Goal: Navigation & Orientation: Find specific page/section

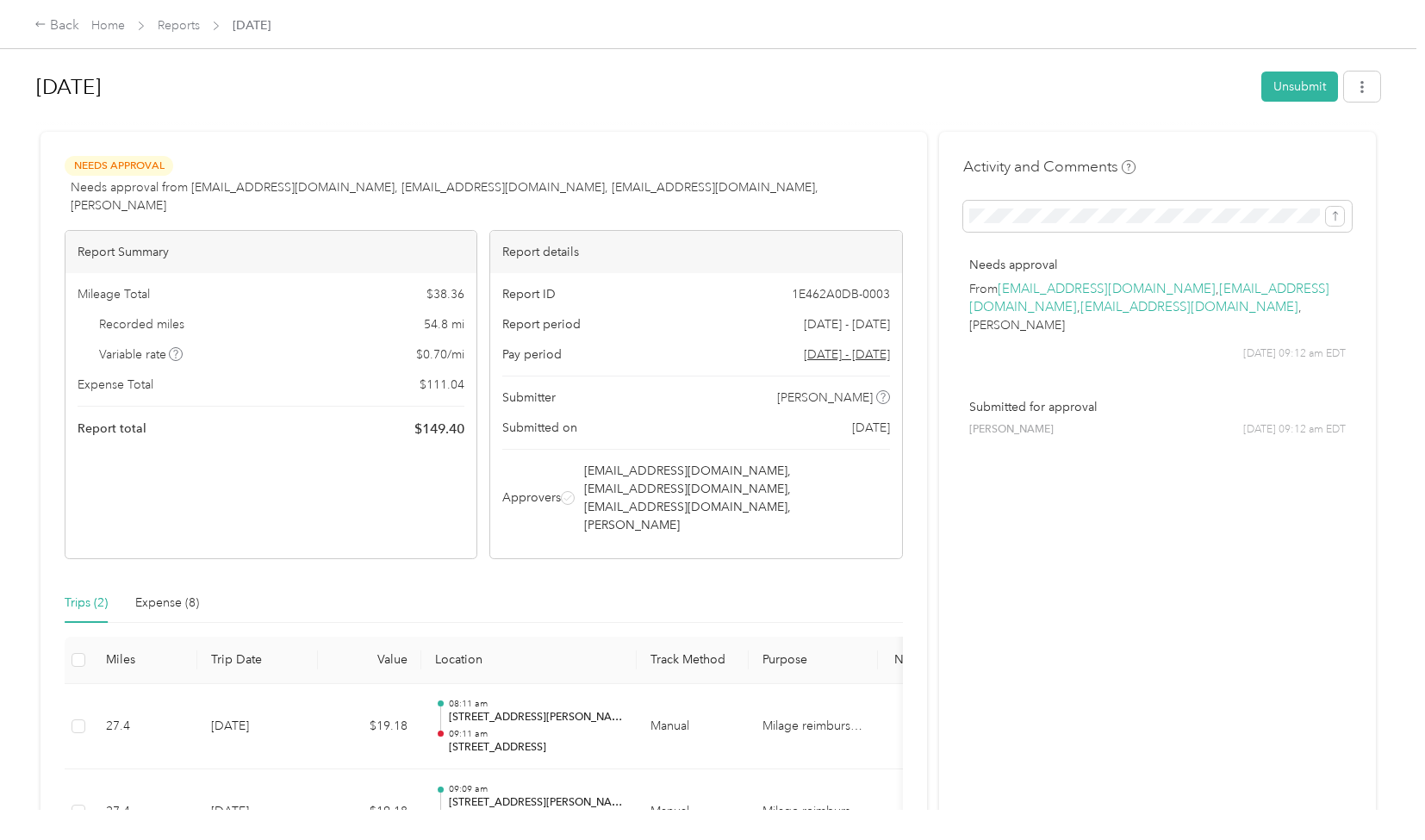
click at [529, 91] on h1 "[DATE]" at bounding box center [643, 86] width 1213 height 41
click at [815, 84] on h1 "[DATE]" at bounding box center [643, 86] width 1213 height 41
click at [382, 65] on div "[DATE]" at bounding box center [643, 86] width 1213 height 45
click at [444, 123] on div at bounding box center [708, 125] width 1344 height 18
click at [433, 120] on div at bounding box center [708, 125] width 1344 height 18
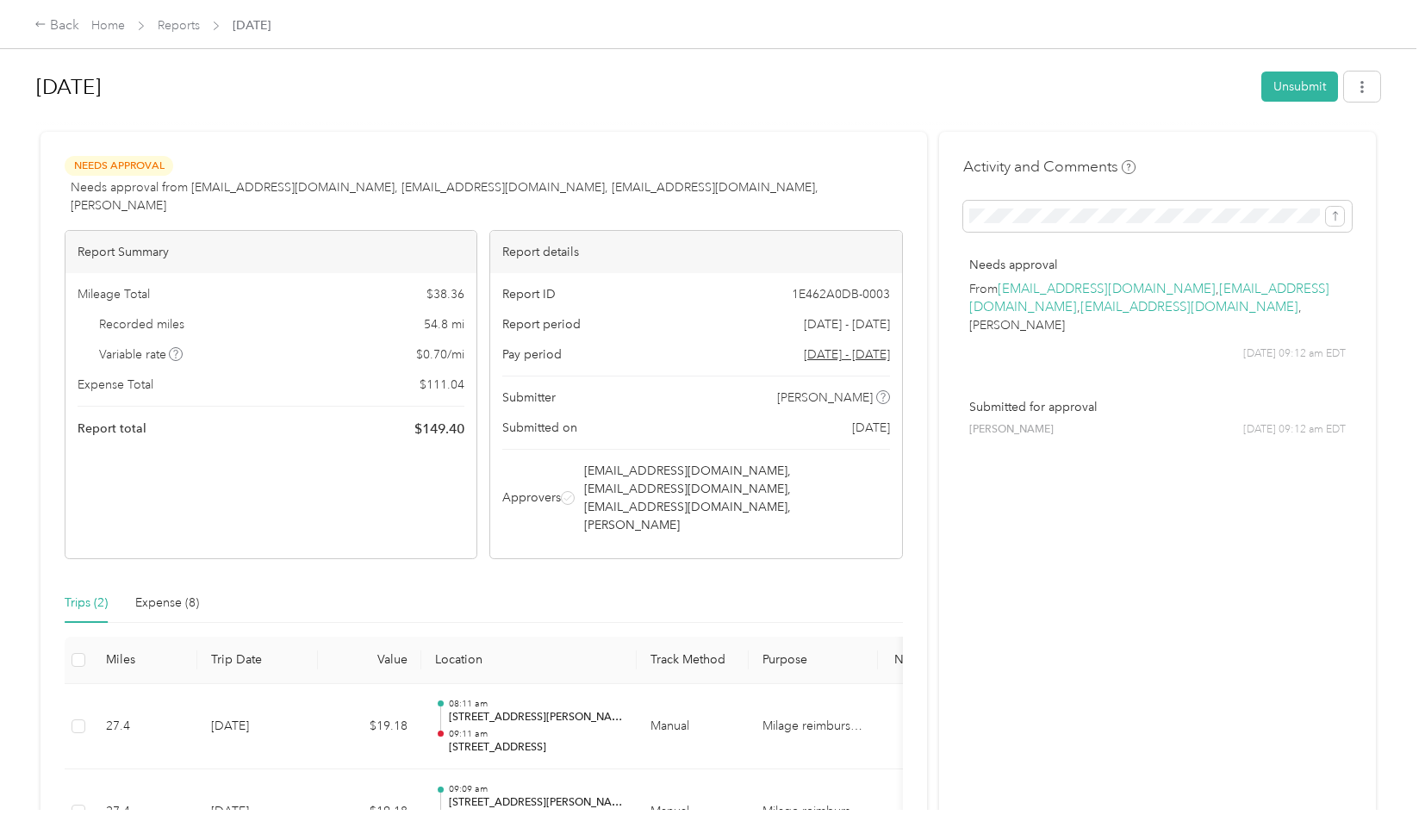
click at [339, 91] on h1 "[DATE]" at bounding box center [643, 86] width 1213 height 41
click at [179, 77] on h1 "[DATE]" at bounding box center [643, 86] width 1213 height 41
click at [111, 29] on link "Home" at bounding box center [107, 25] width 34 height 15
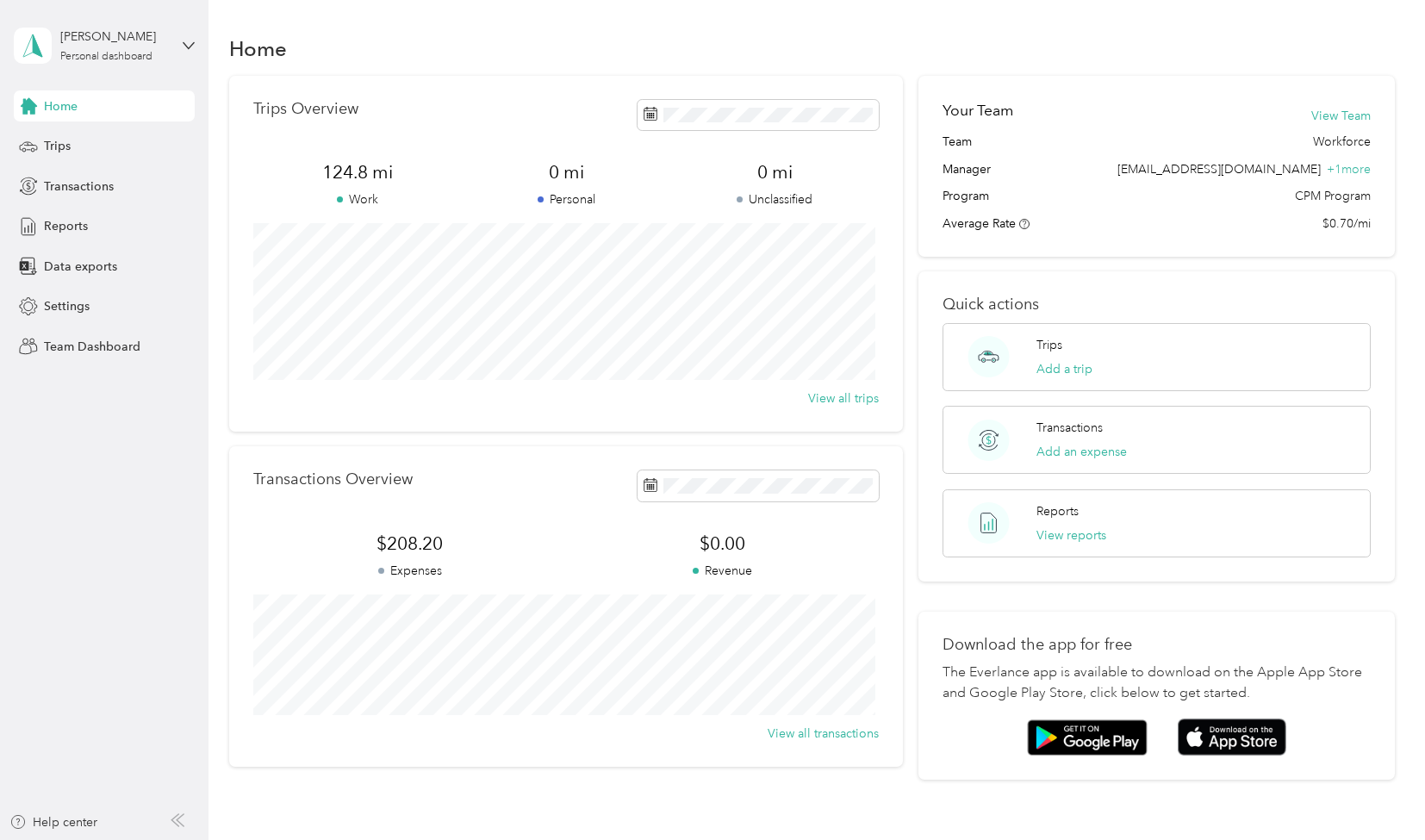
click at [822, 44] on div "Home" at bounding box center [812, 48] width 1165 height 36
drag, startPoint x: 554, startPoint y: 37, endPoint x: 272, endPoint y: 0, distance: 284.4
click at [555, 37] on div "Home" at bounding box center [812, 48] width 1165 height 36
